Goal: Submit feedback/report problem: Submit feedback/report problem

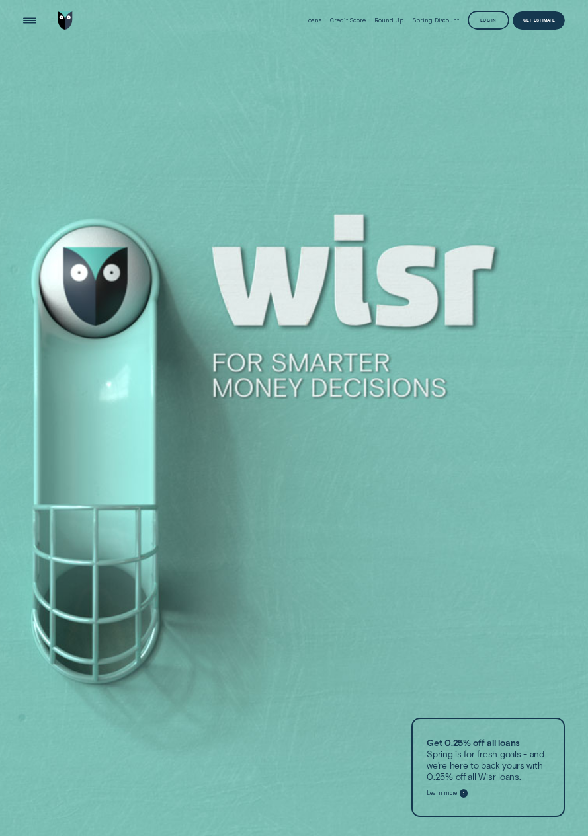
click at [488, 19] on div "Log in" at bounding box center [488, 20] width 17 height 3
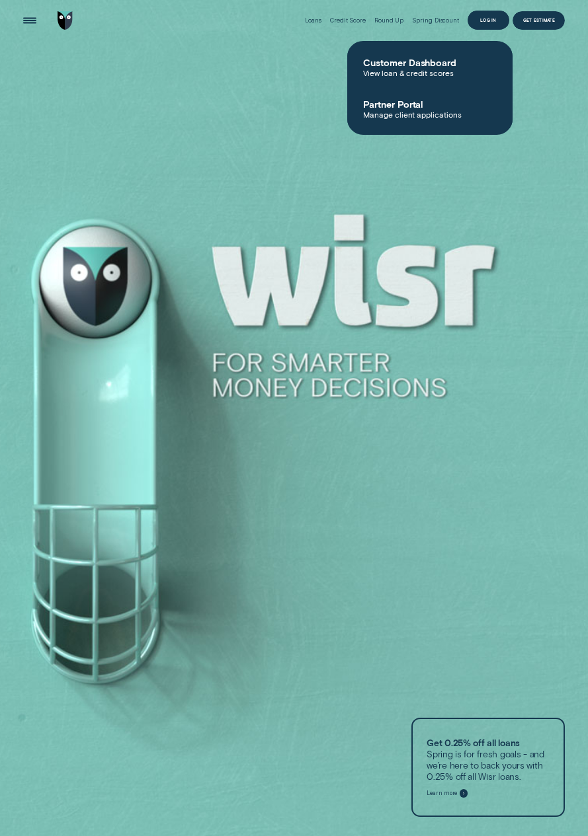
click at [399, 64] on span "Customer Dashboard" at bounding box center [430, 62] width 134 height 11
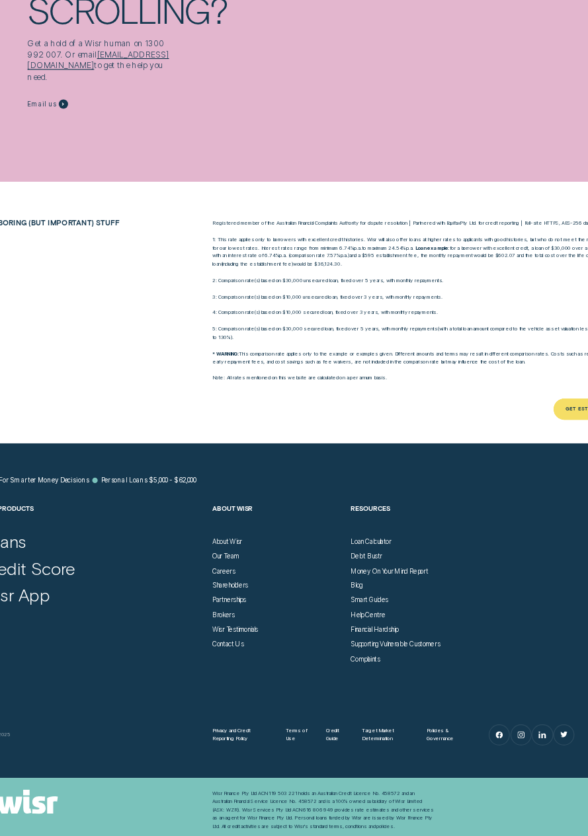
scroll to position [4343, 0]
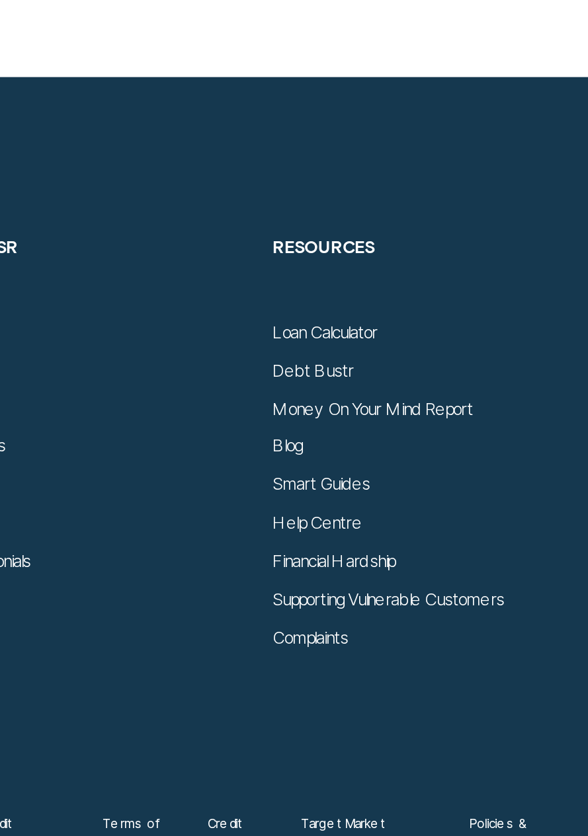
click at [357, 648] on div "Complaints" at bounding box center [348, 649] width 24 height 7
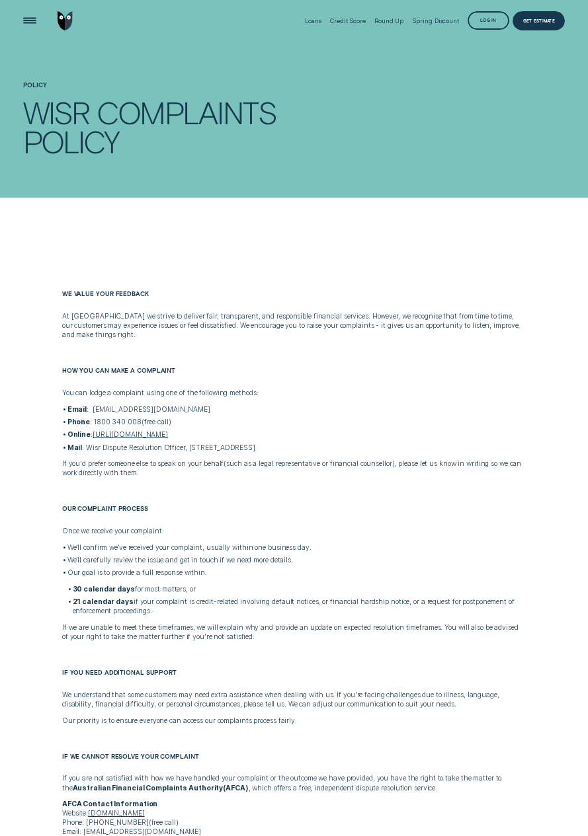
click at [143, 438] on link "https://wisr.com.au/contact-us" at bounding box center [130, 434] width 75 height 9
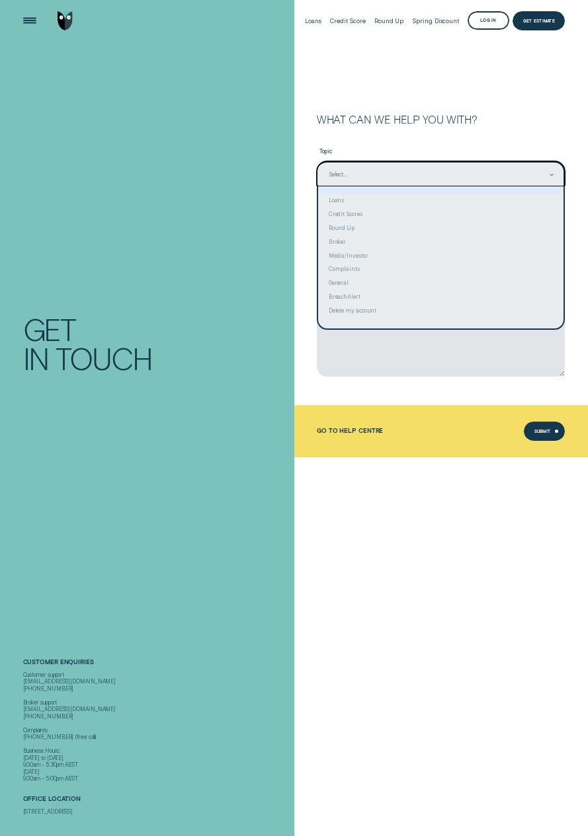
click at [348, 273] on div "Complaints" at bounding box center [440, 269] width 245 height 14
type input "Complaints"
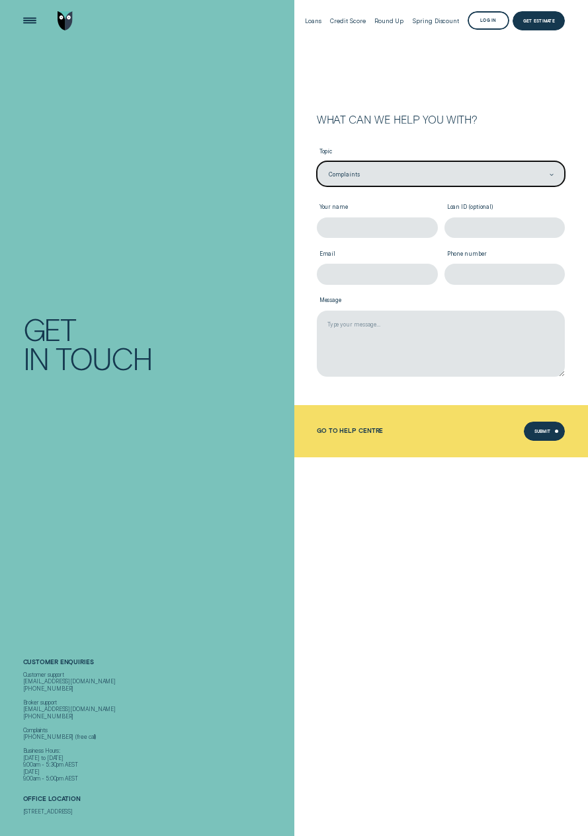
click at [368, 227] on input "Your name" at bounding box center [377, 227] width 121 height 20
click at [502, 227] on input "Loan ID (optional)" at bounding box center [504, 227] width 121 height 20
click at [379, 278] on input "Email" at bounding box center [377, 274] width 121 height 20
click at [377, 229] on input "[PERSON_NAME]" at bounding box center [377, 227] width 121 height 20
type input "[PERSON_NAME]"
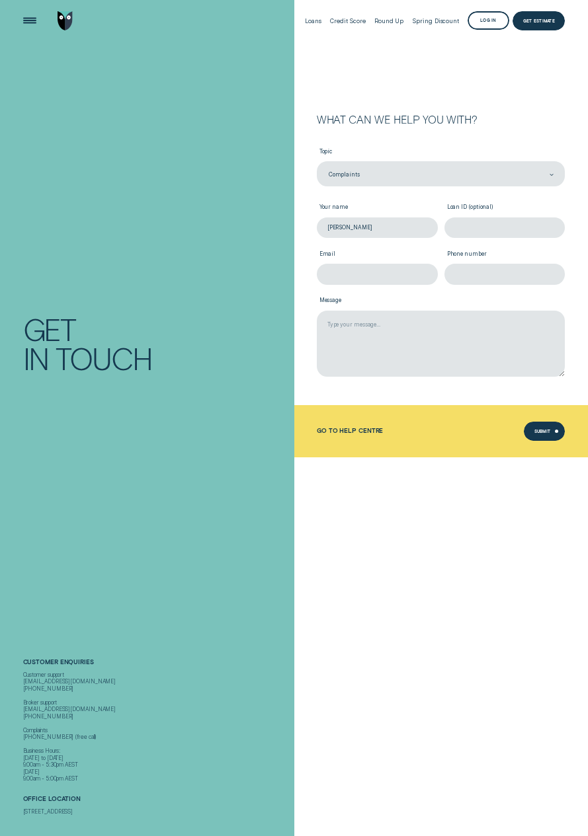
click at [389, 274] on input "Email" at bounding box center [377, 274] width 121 height 20
type input "allendecarla15@gmail.com"
click at [511, 274] on input "Phone number" at bounding box center [504, 274] width 121 height 20
type input "61421435269"
click at [367, 336] on textarea "Message" at bounding box center [441, 344] width 248 height 66
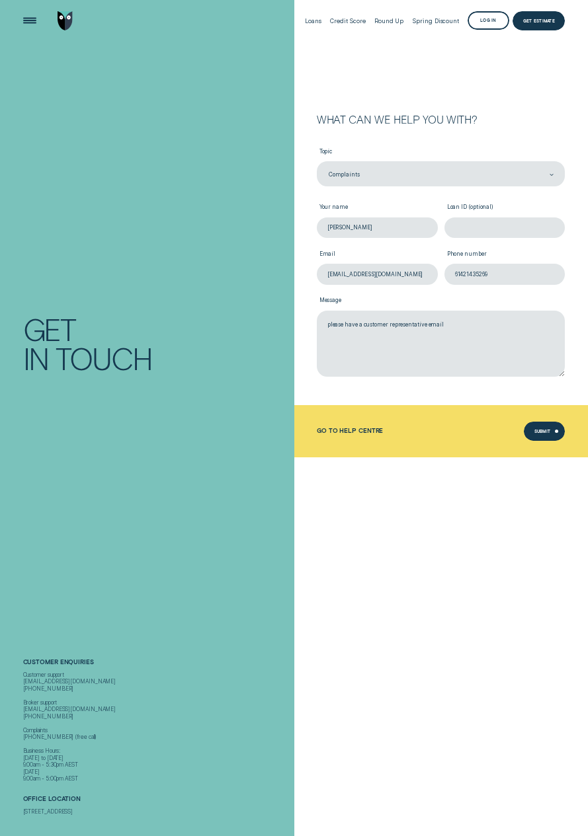
click at [425, 324] on textarea "please have a customer representative email" at bounding box center [441, 344] width 248 height 66
click at [486, 322] on textarea "please have a customer representative send an email" at bounding box center [441, 344] width 248 height 66
type textarea "please have a customer representative send an email to allendecarla15@gmail.com…"
click at [545, 433] on div "Submit" at bounding box center [542, 431] width 17 height 3
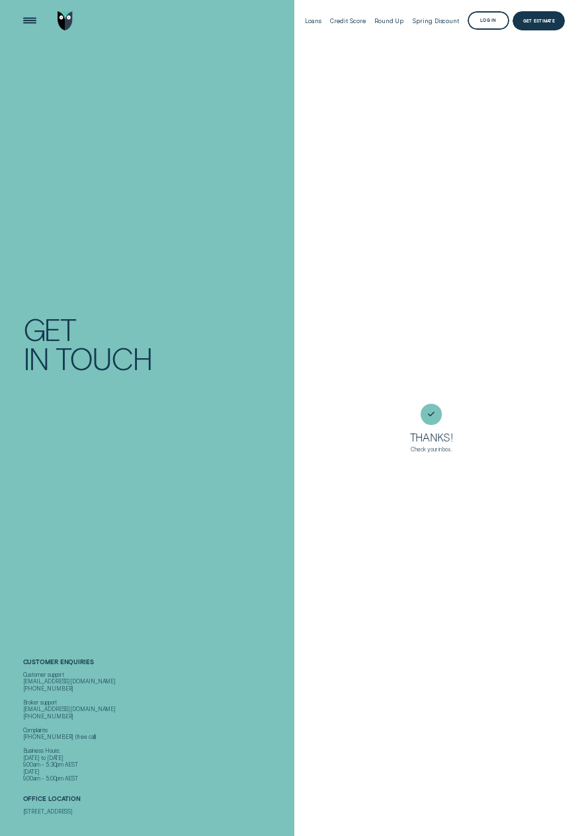
click at [486, 15] on div "Log in" at bounding box center [488, 20] width 42 height 19
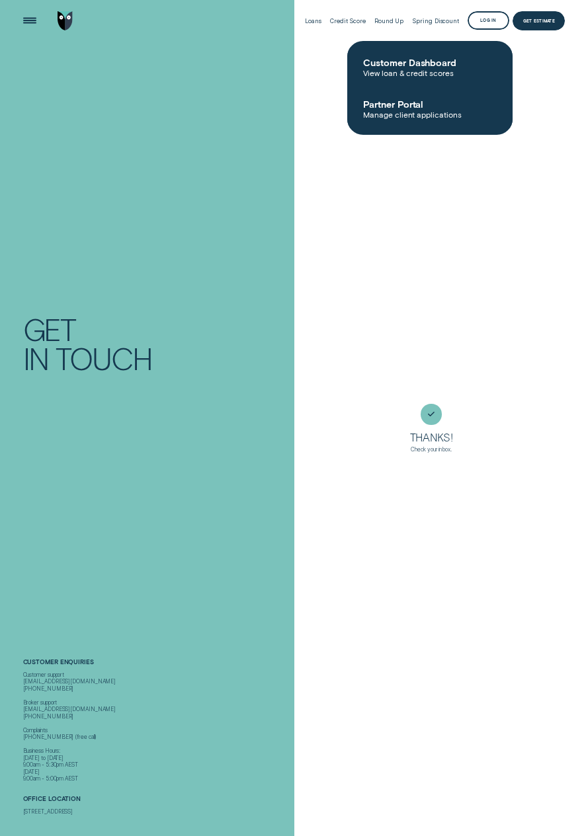
click at [429, 61] on span "Customer Dashboard" at bounding box center [430, 62] width 134 height 11
